Goal: Find specific page/section: Find specific page/section

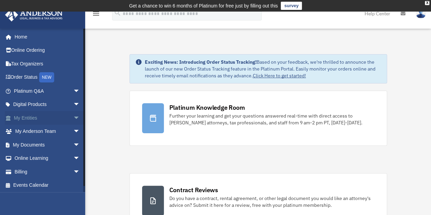
click at [24, 115] on link "My Entities arrow_drop_down" at bounding box center [47, 118] width 85 height 14
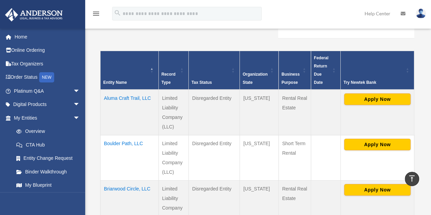
scroll to position [172, 0]
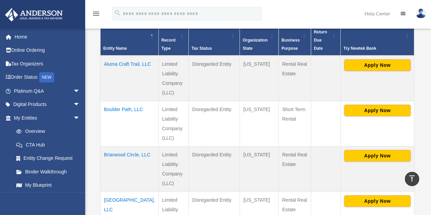
click at [118, 146] on td "Briarwood Circle, LLC" at bounding box center [129, 168] width 58 height 45
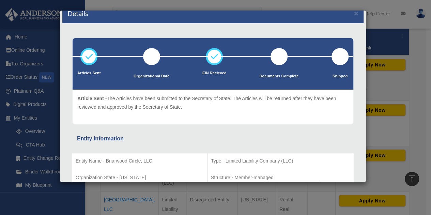
scroll to position [0, 0]
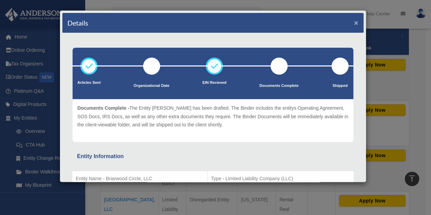
click at [354, 23] on button "×" at bounding box center [356, 22] width 4 height 7
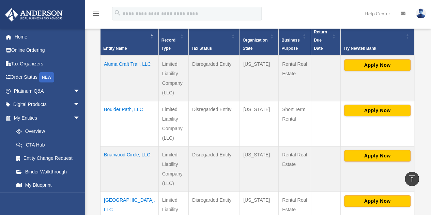
click at [123, 57] on td "Aluma Craft Trail, LLC" at bounding box center [129, 78] width 58 height 46
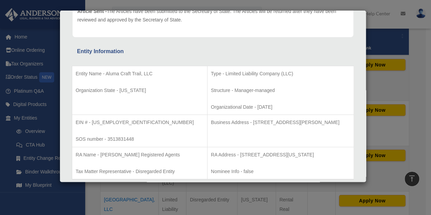
scroll to position [102, 0]
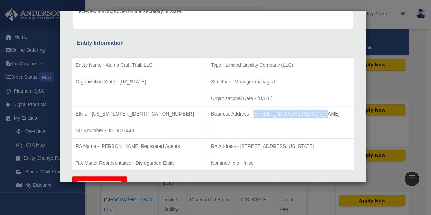
drag, startPoint x: 224, startPoint y: 114, endPoint x: 280, endPoint y: 113, distance: 55.8
click at [280, 113] on p "Business Address - [STREET_ADDRESS][PERSON_NAME]" at bounding box center [280, 114] width 139 height 9
copy p "[STREET_ADDRESS][PERSON_NAME]"
drag, startPoint x: 316, startPoint y: 113, endPoint x: 328, endPoint y: 112, distance: 12.0
click at [328, 112] on p "Business Address - [STREET_ADDRESS][PERSON_NAME]" at bounding box center [280, 114] width 139 height 9
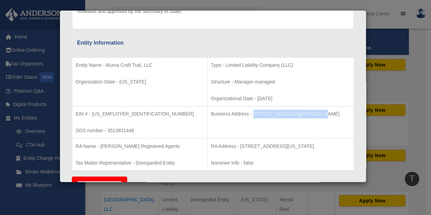
copy p "89121"
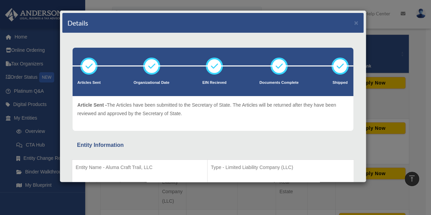
scroll to position [104, 0]
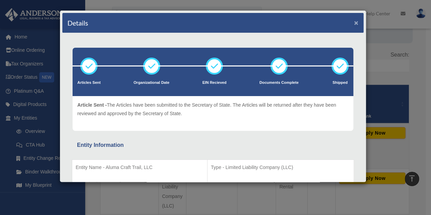
click at [354, 21] on button "×" at bounding box center [356, 22] width 4 height 7
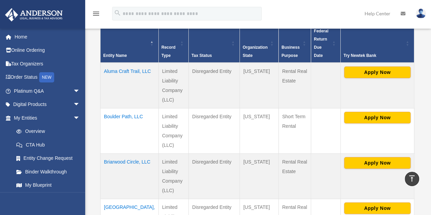
scroll to position [172, 0]
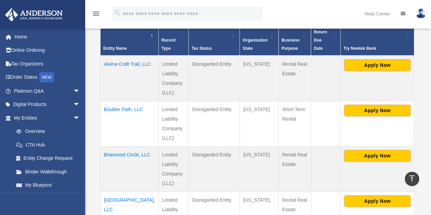
click at [118, 146] on td "Briarwood Circle, LLC" at bounding box center [129, 168] width 58 height 45
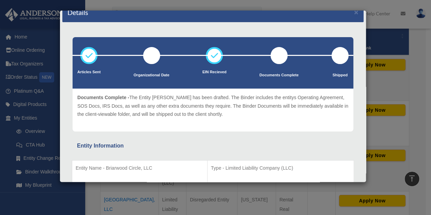
scroll to position [0, 0]
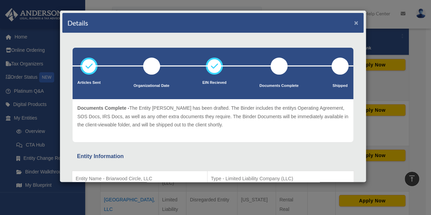
click at [354, 26] on button "×" at bounding box center [356, 22] width 4 height 7
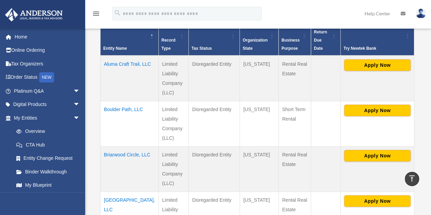
click at [113, 101] on td "Boulder Path, LLC" at bounding box center [129, 123] width 58 height 45
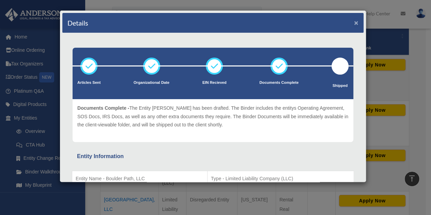
click at [354, 22] on button "×" at bounding box center [356, 22] width 4 height 7
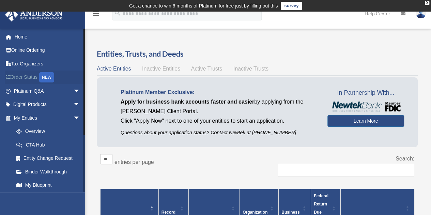
click at [25, 81] on link "Order Status NEW" at bounding box center [47, 77] width 85 height 14
